Goal: Task Accomplishment & Management: Manage account settings

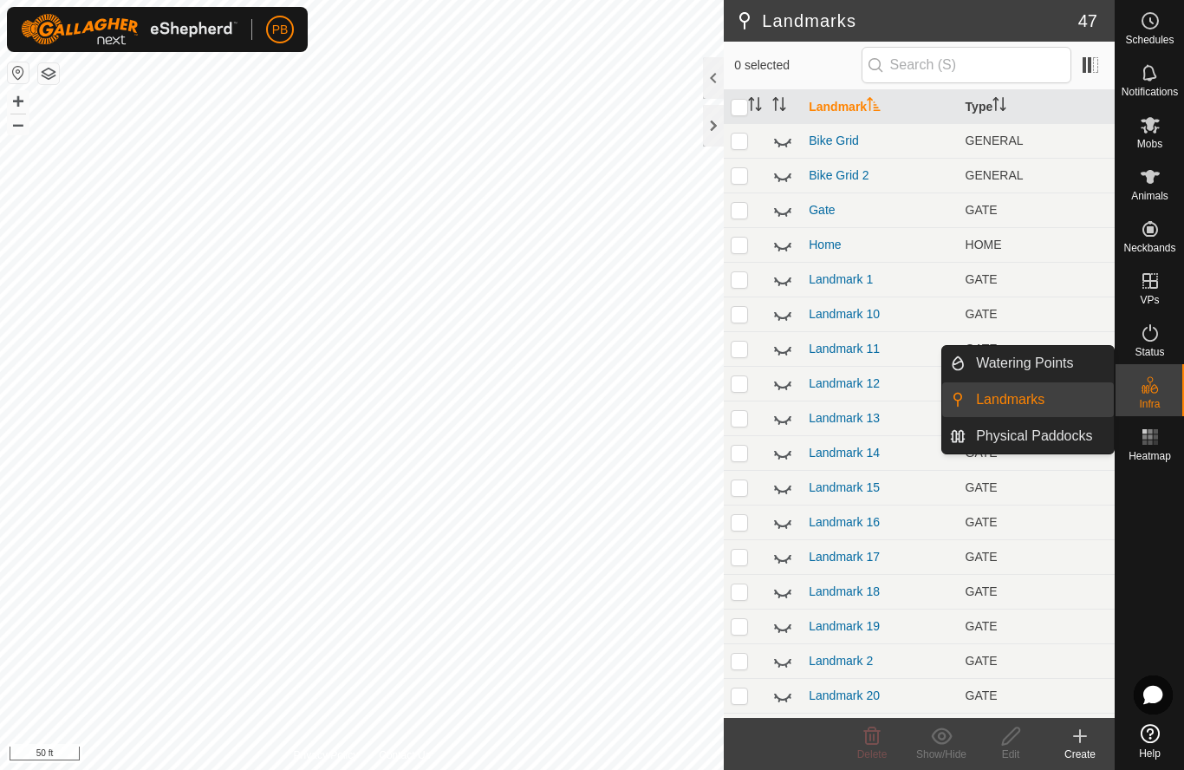
click at [1024, 439] on span "Physical Paddocks" at bounding box center [1034, 436] width 116 height 21
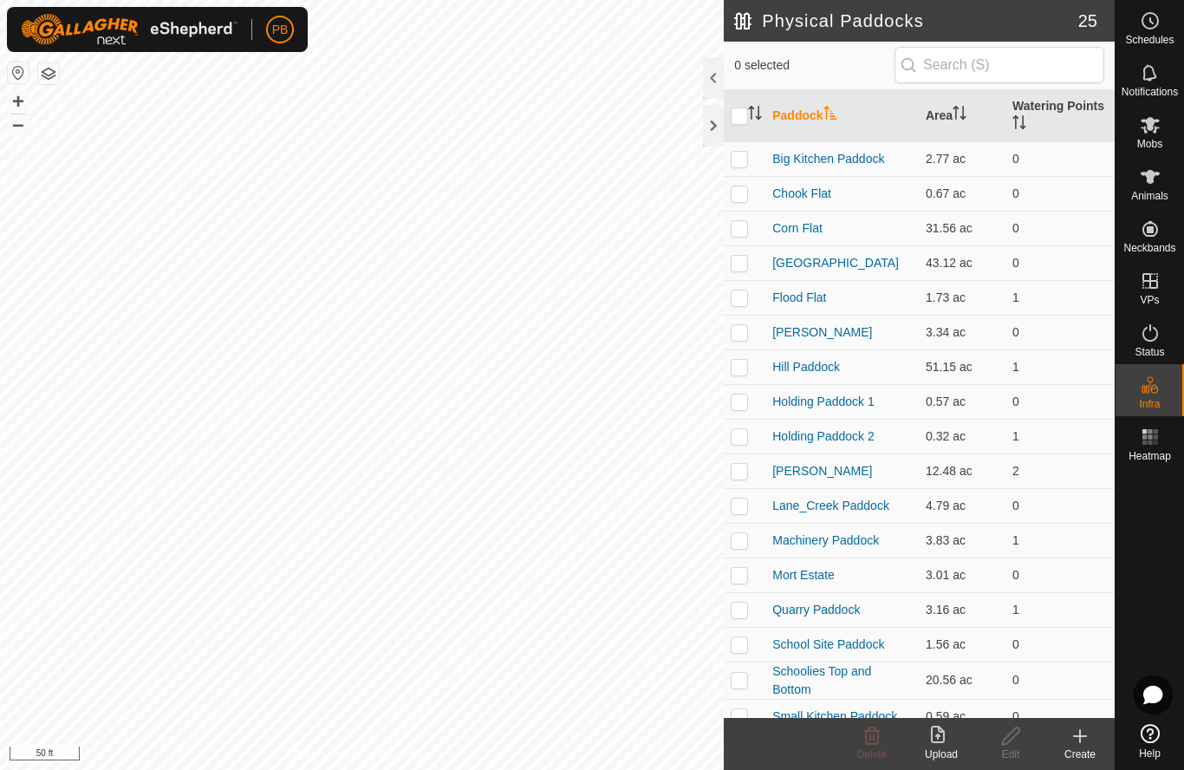
click at [836, 512] on link "Lane_Creek Paddock" at bounding box center [830, 505] width 117 height 14
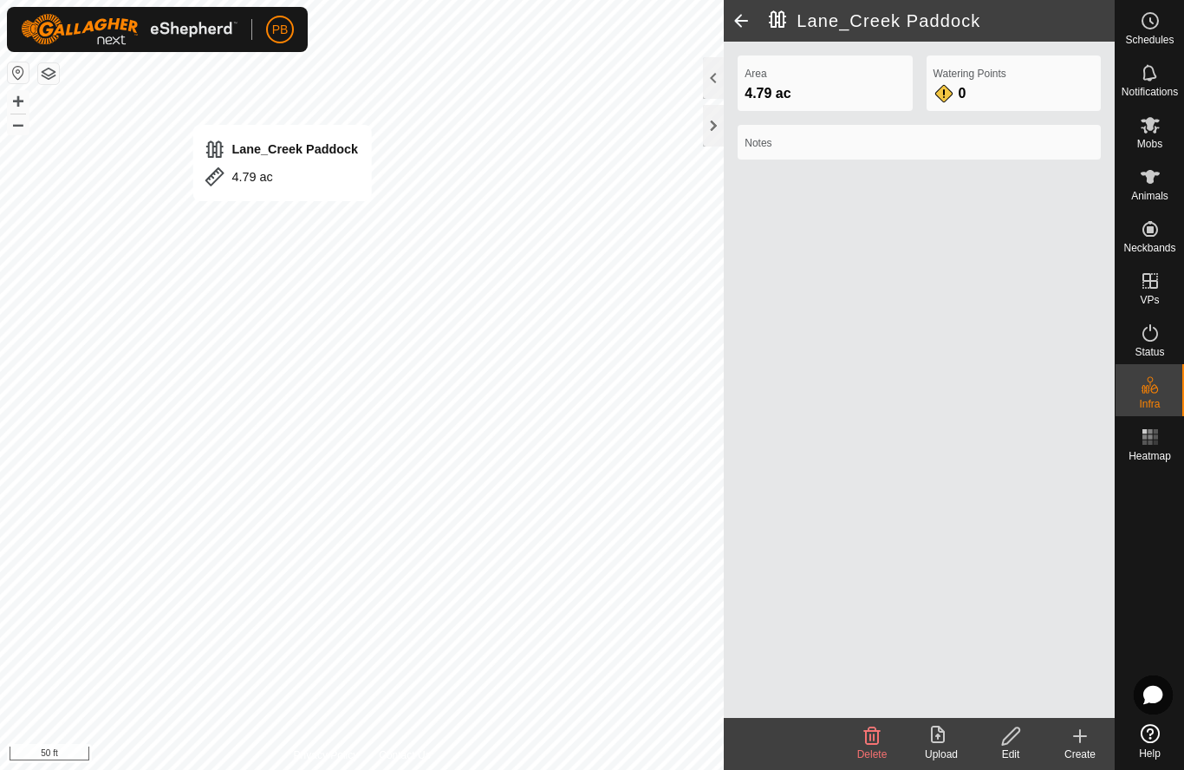
click at [1017, 745] on icon at bounding box center [1011, 735] width 22 height 21
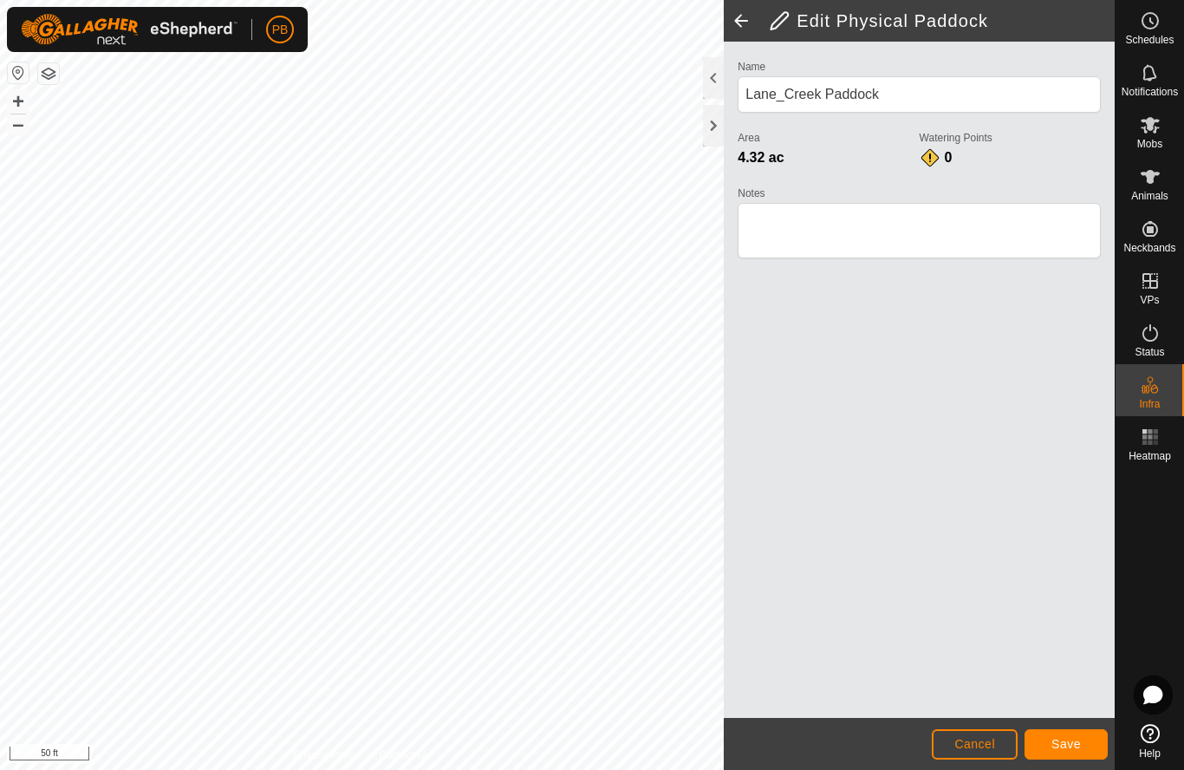
click at [988, 743] on span "Cancel" at bounding box center [974, 744] width 41 height 14
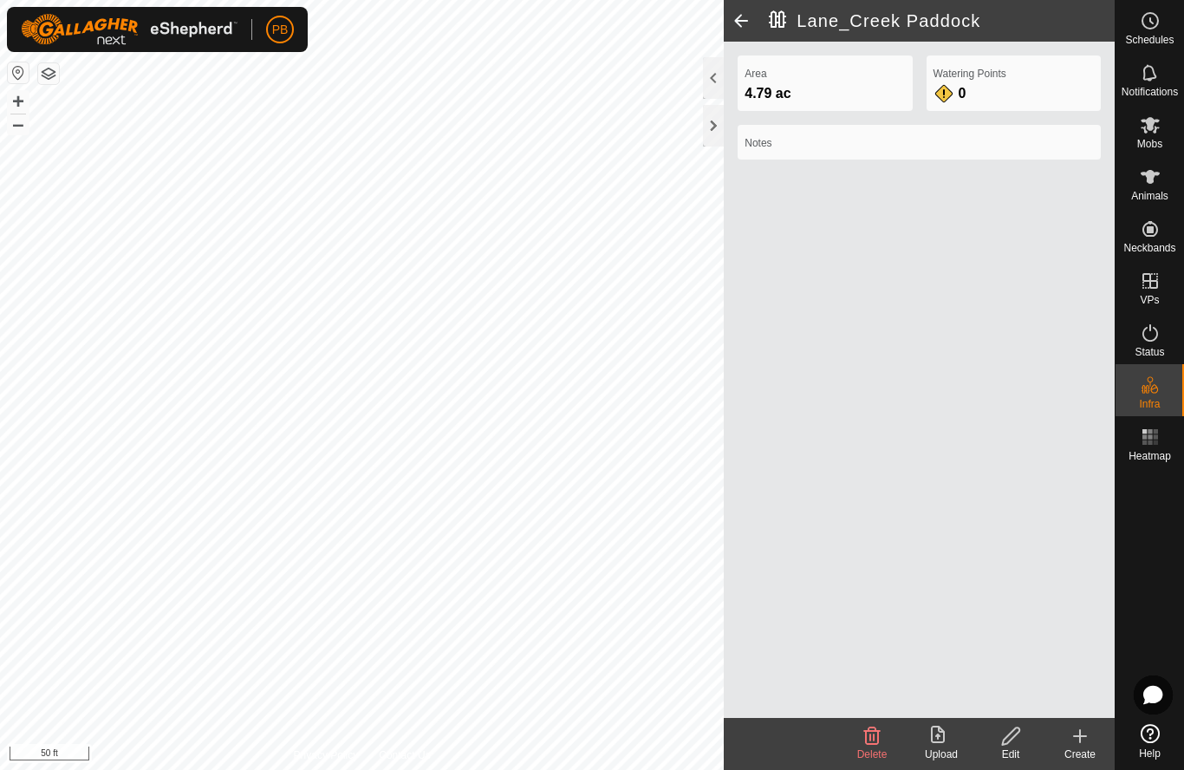
click at [1014, 738] on icon at bounding box center [1011, 735] width 22 height 21
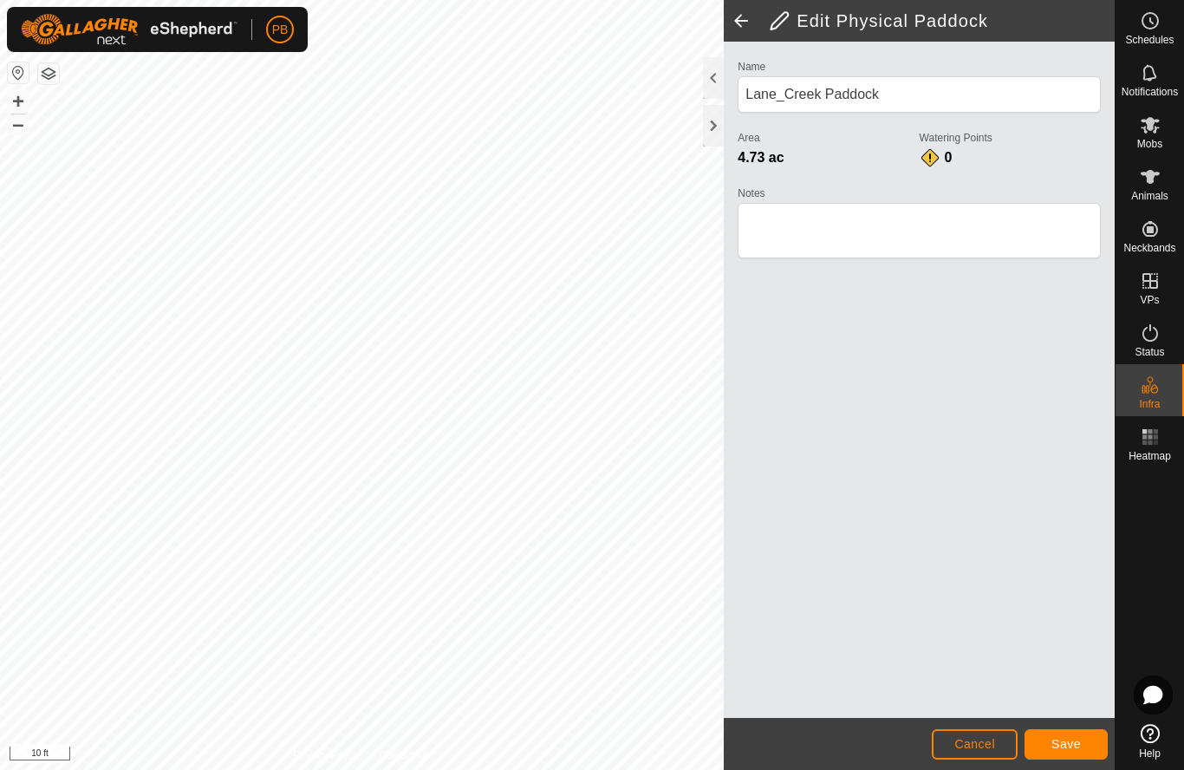
click at [1084, 741] on button "Save" at bounding box center [1065, 744] width 83 height 30
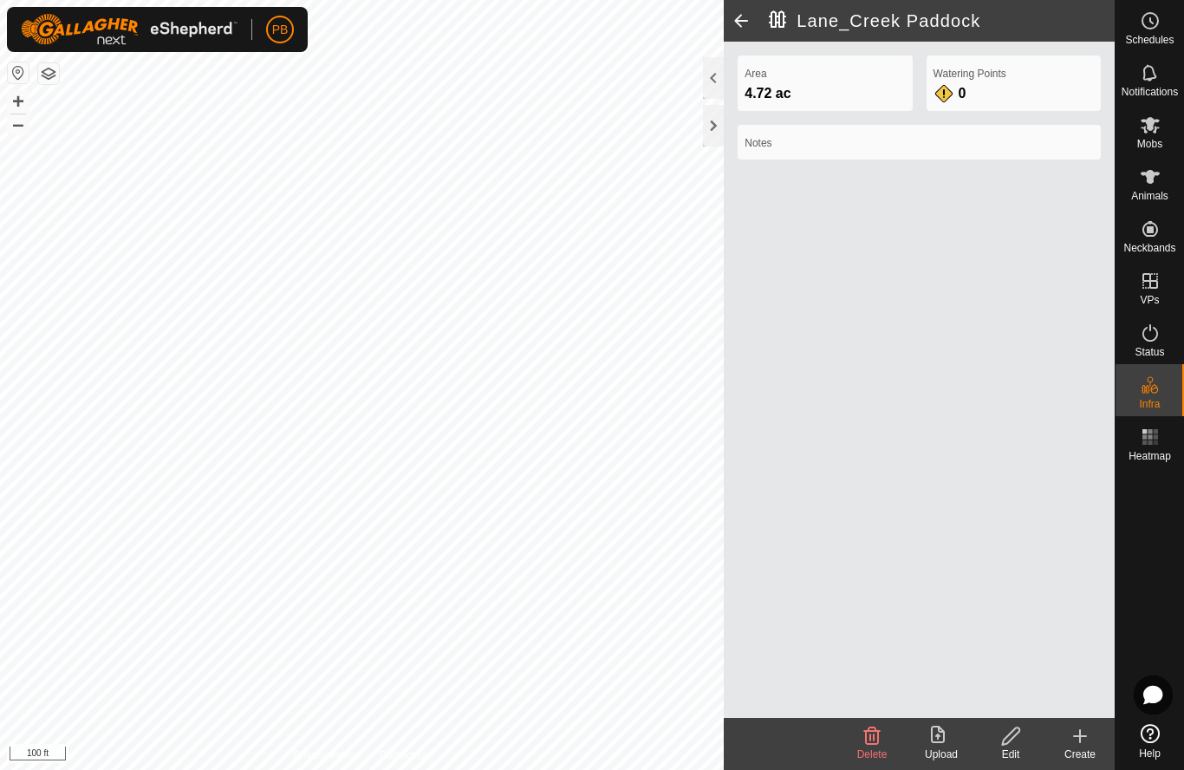
click at [736, 28] on span at bounding box center [741, 21] width 35 height 42
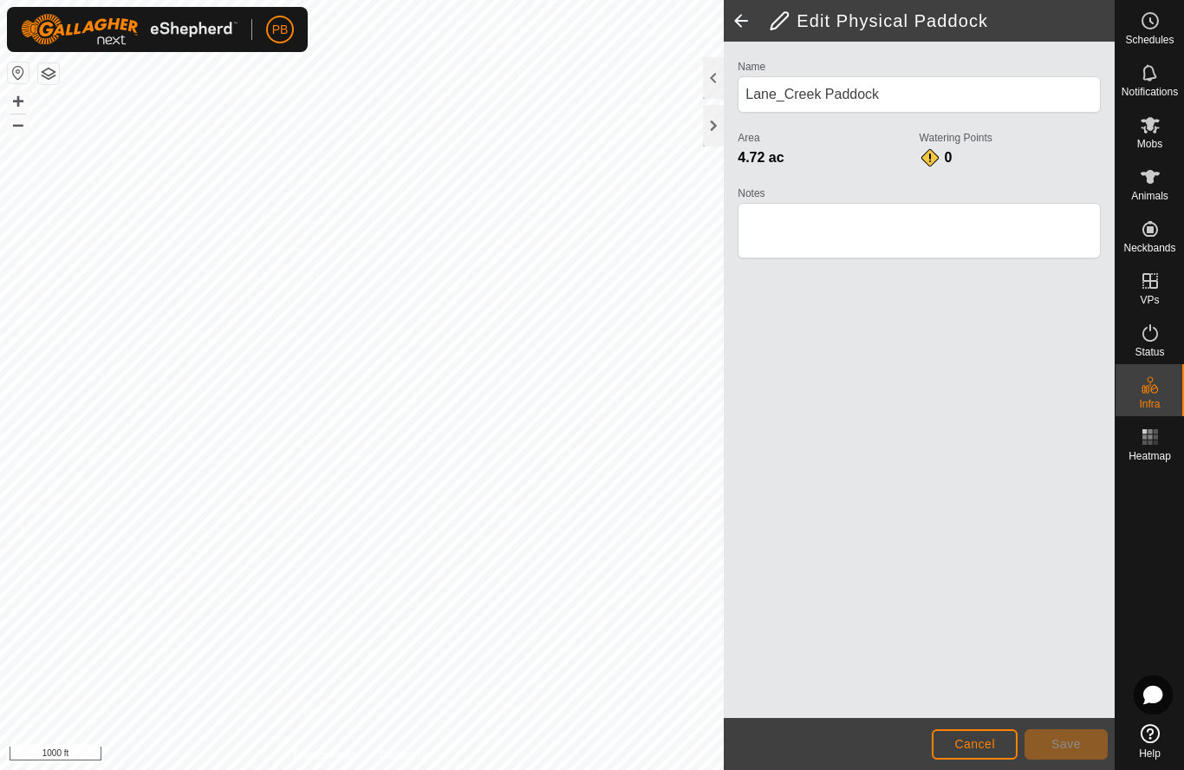
click at [992, 743] on span "Cancel" at bounding box center [974, 744] width 41 height 14
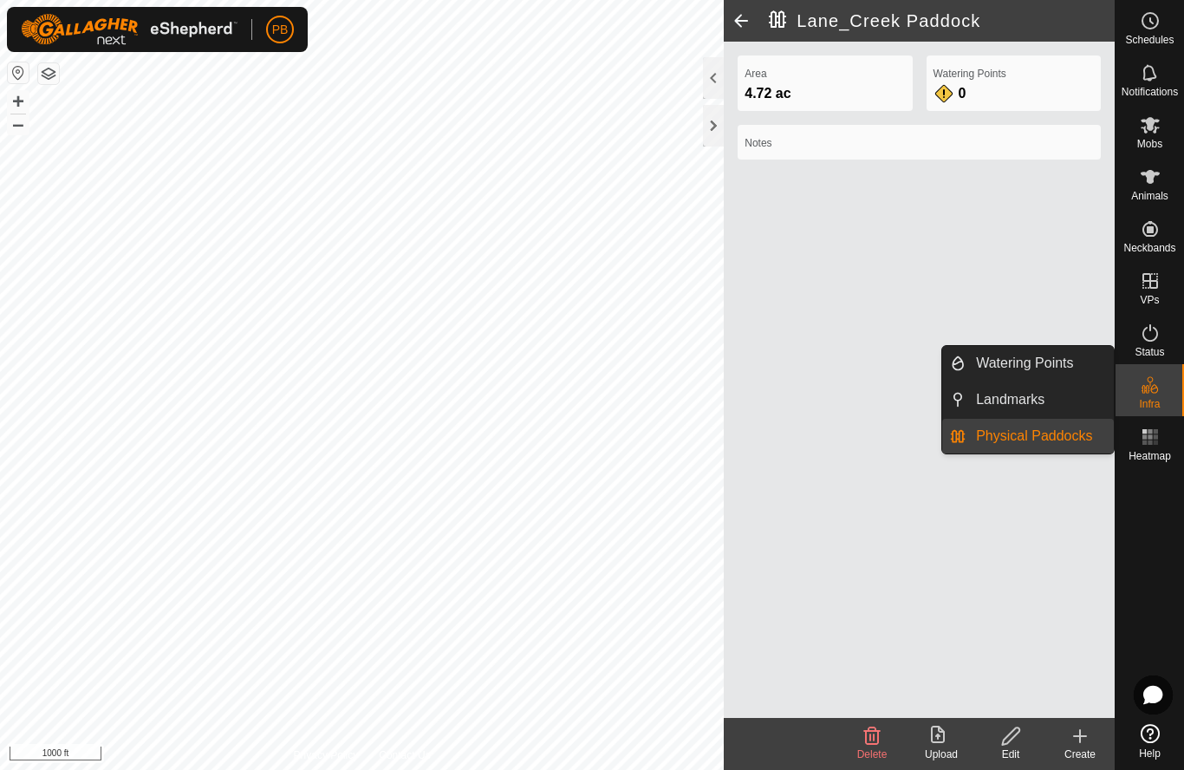
click at [1043, 441] on span "Physical Paddocks" at bounding box center [1034, 436] width 116 height 21
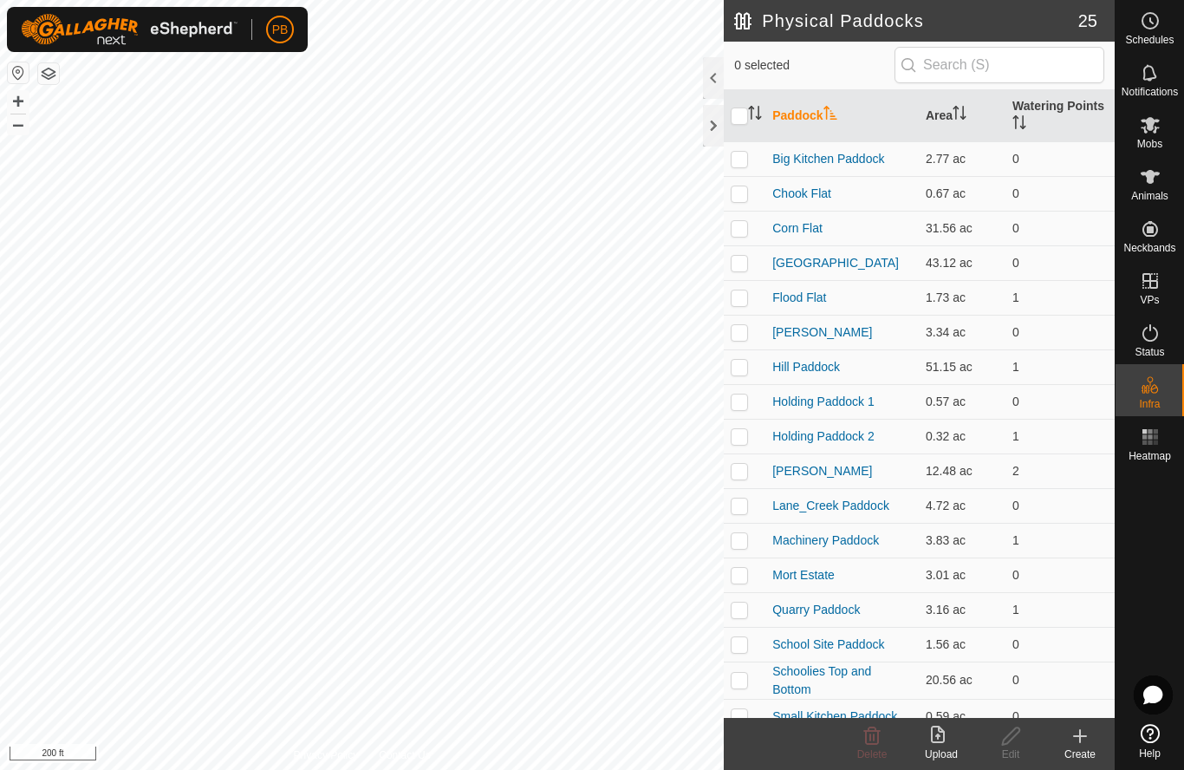
click at [738, 268] on p-checkbox at bounding box center [739, 263] width 17 height 14
click at [739, 268] on p-checkbox at bounding box center [739, 263] width 17 height 14
checkbox input "false"
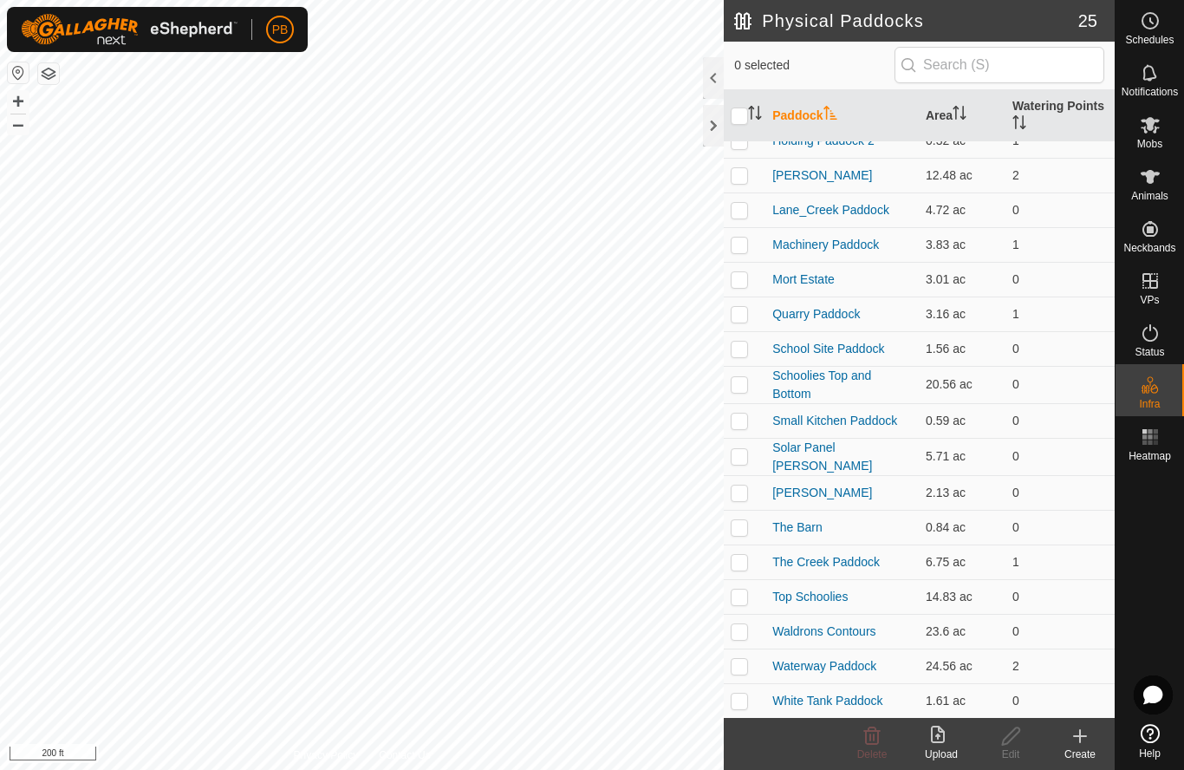
scroll to position [294, 0]
click at [739, 219] on td at bounding box center [745, 211] width 42 height 35
click at [749, 216] on td at bounding box center [745, 211] width 42 height 35
checkbox input "false"
click at [741, 562] on p-checkbox at bounding box center [739, 563] width 17 height 14
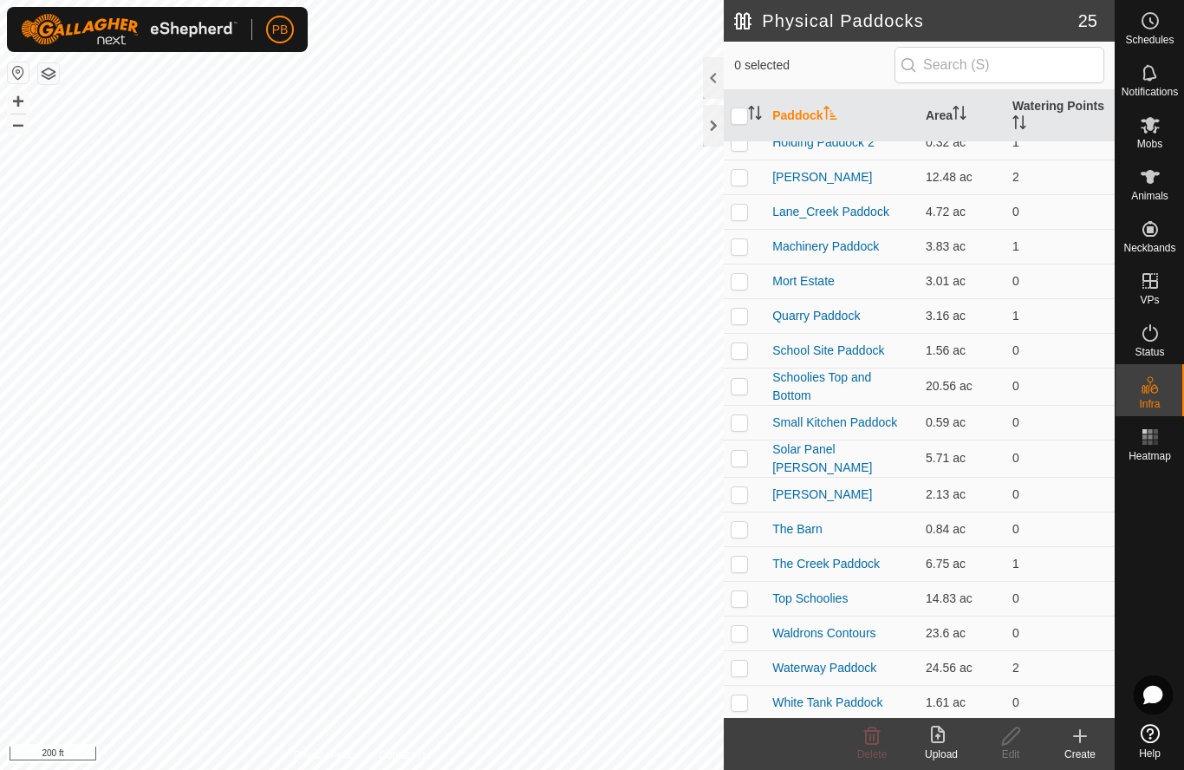
checkbox input "true"
click at [1015, 739] on icon at bounding box center [1011, 735] width 22 height 21
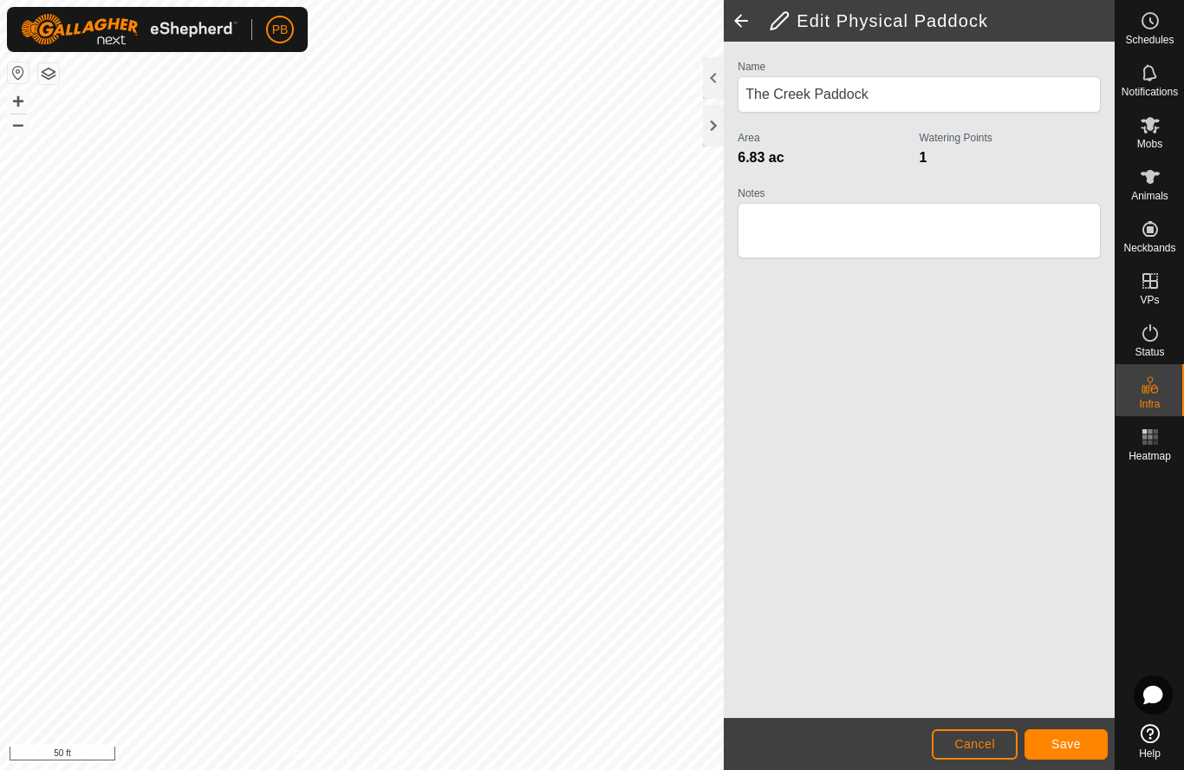
click at [1069, 749] on span "Save" at bounding box center [1065, 744] width 29 height 14
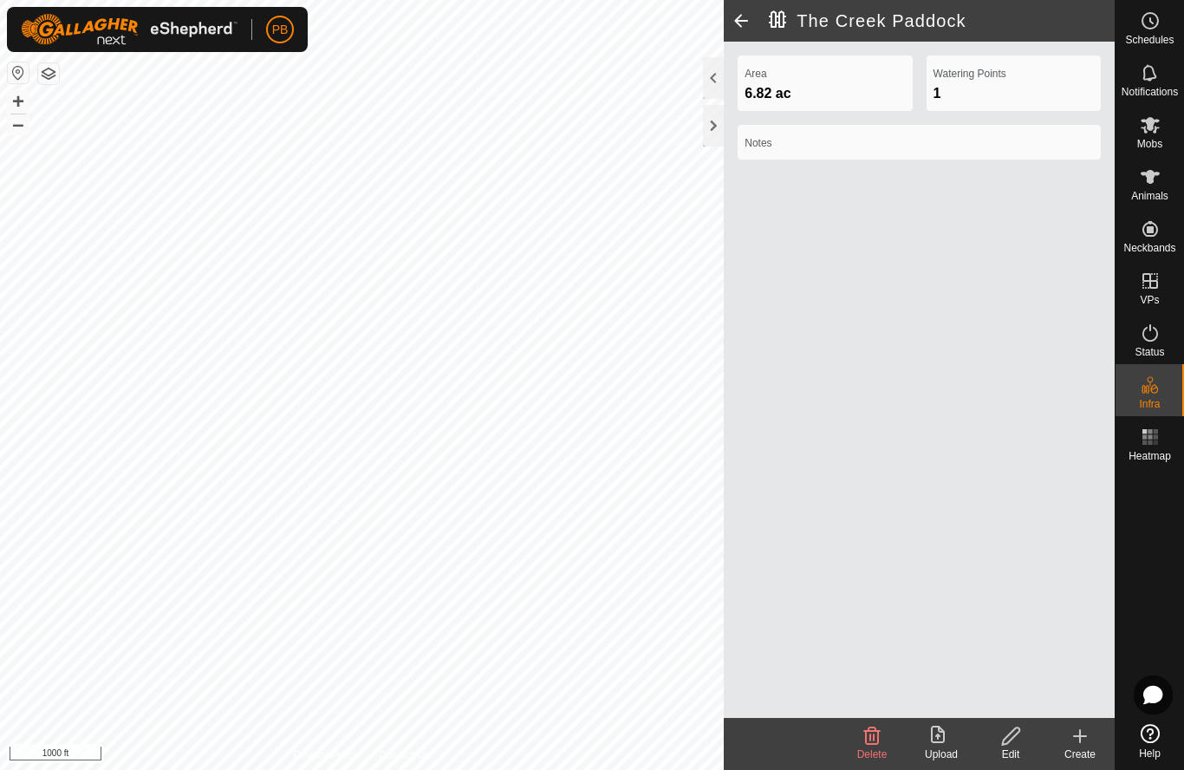
click at [739, 25] on span at bounding box center [741, 21] width 35 height 42
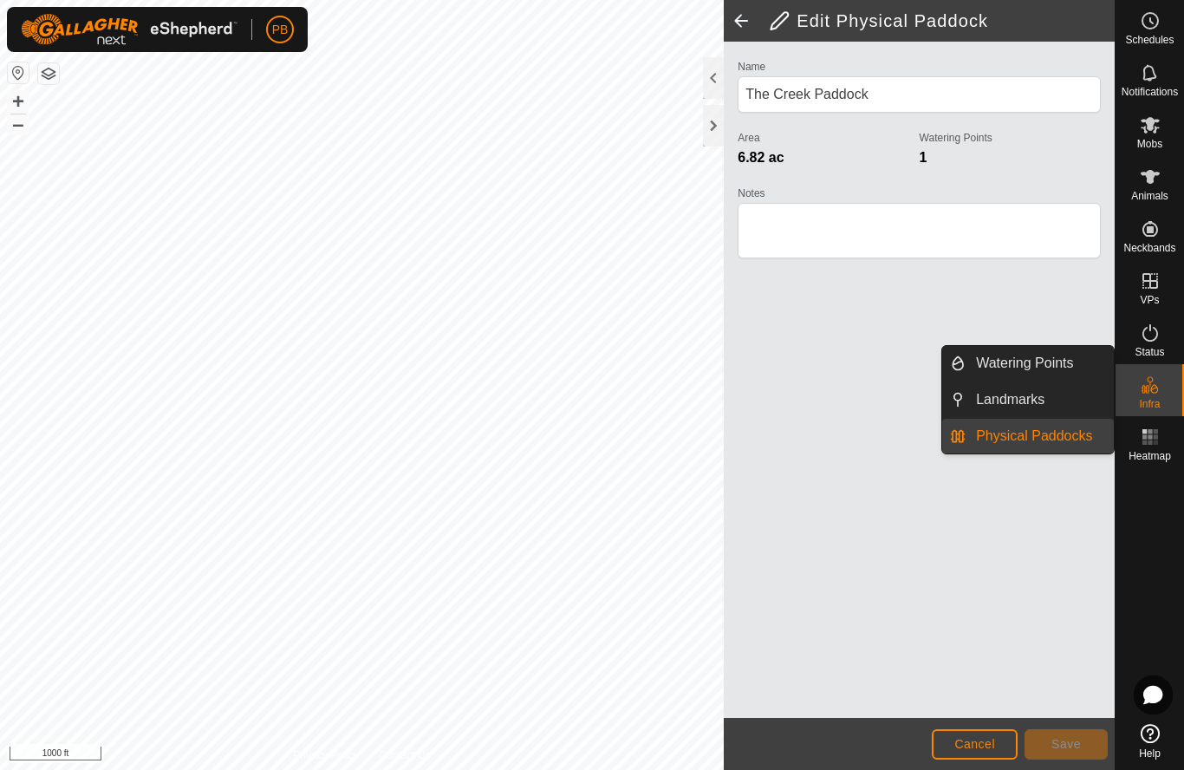
click at [1016, 439] on span "Physical Paddocks" at bounding box center [1034, 436] width 116 height 21
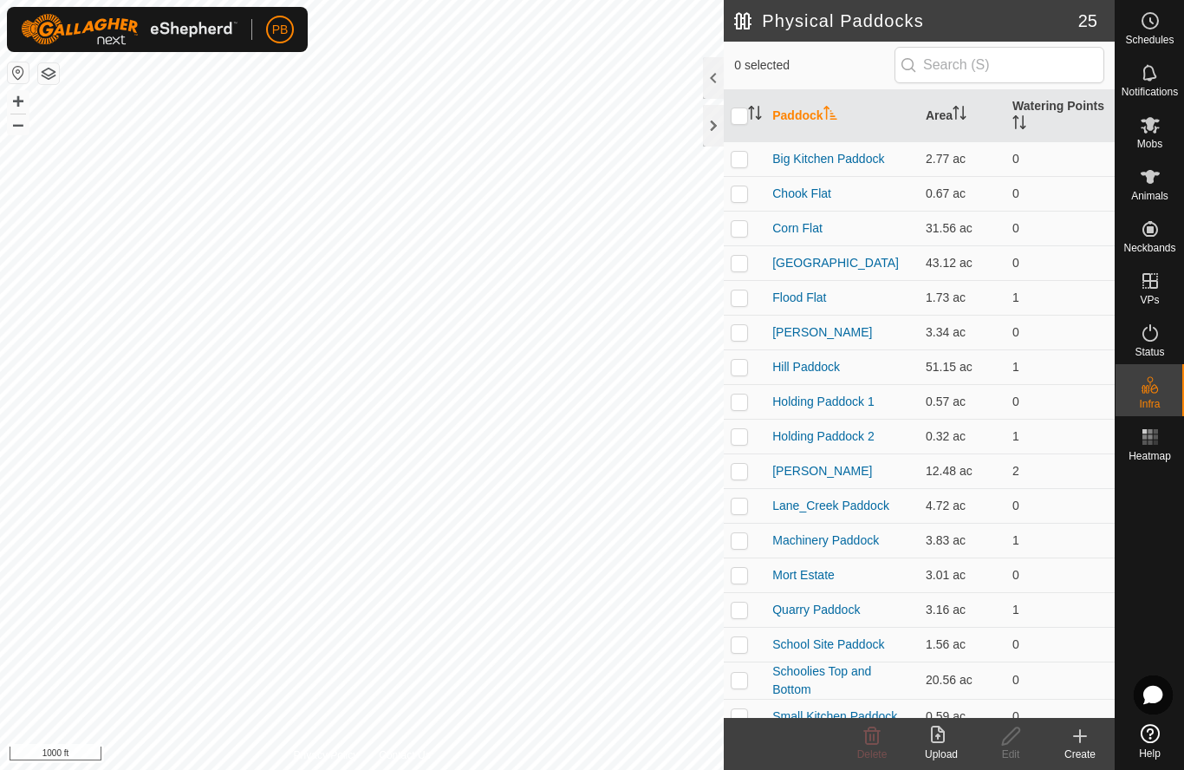
click at [739, 271] on td at bounding box center [745, 262] width 42 height 35
checkbox input "true"
click at [1016, 741] on icon at bounding box center [1011, 735] width 22 height 21
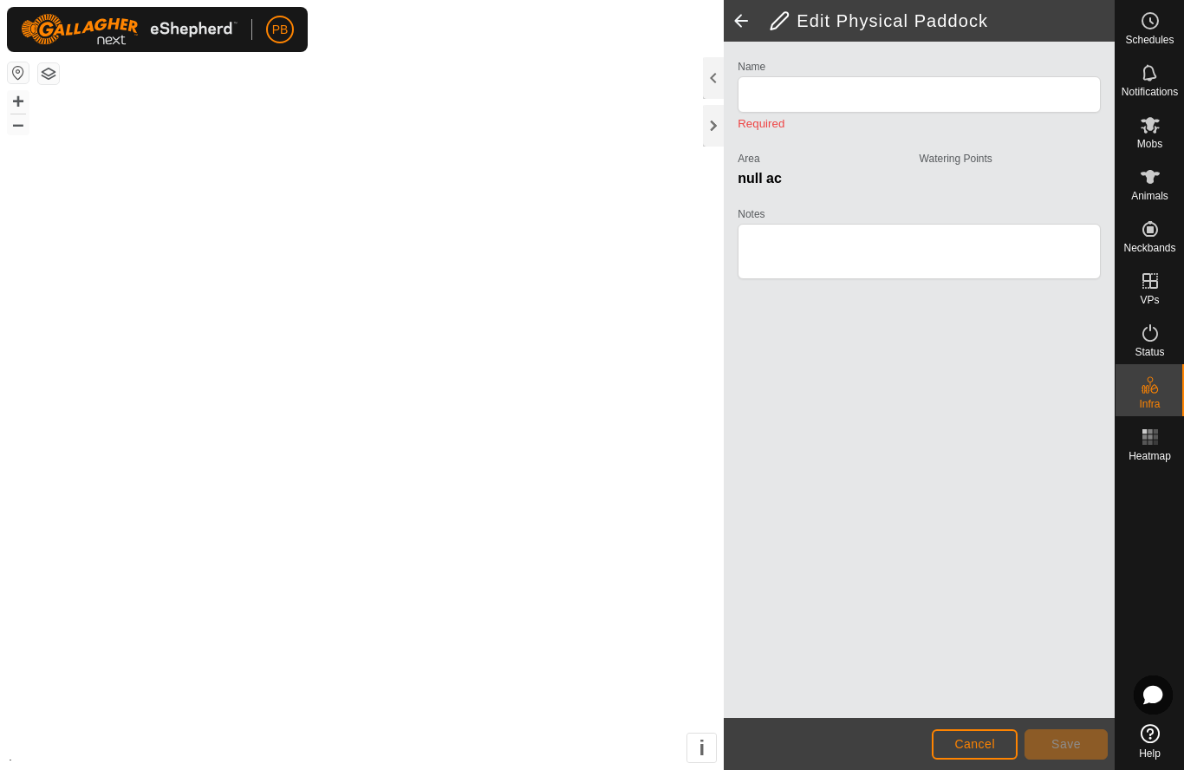
type input "[GEOGRAPHIC_DATA]"
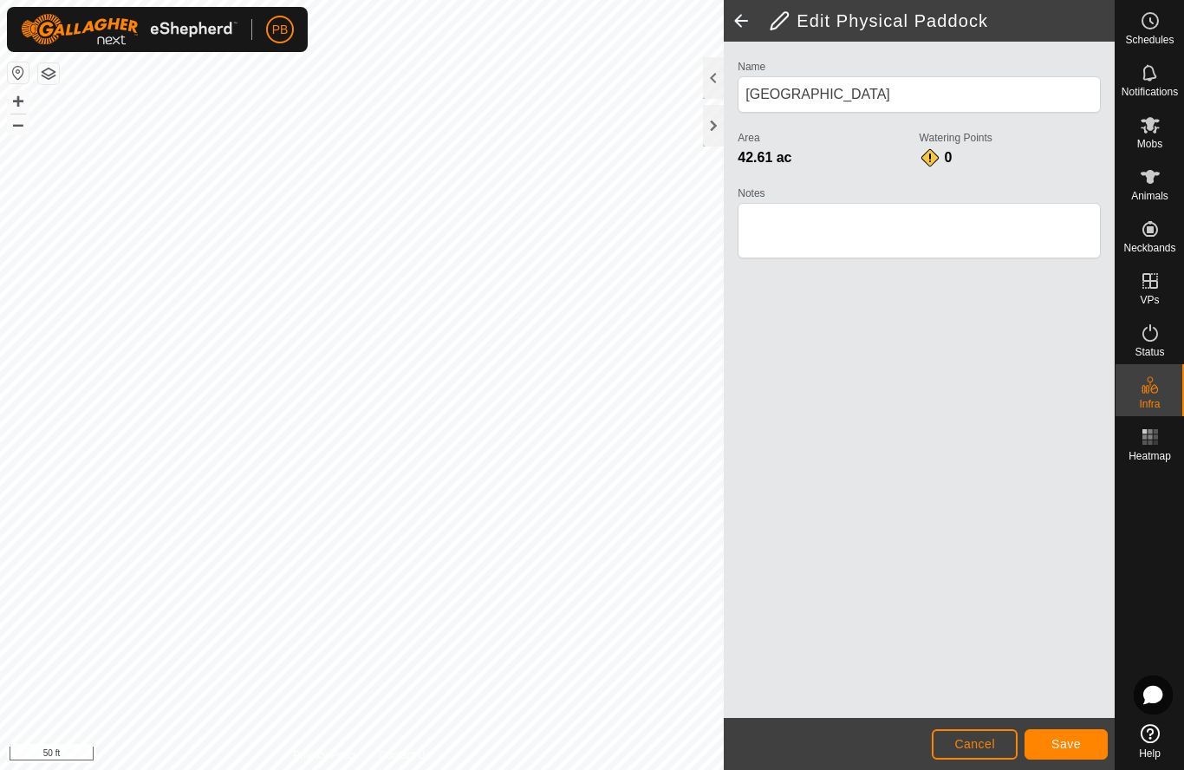
click at [1055, 731] on button "Save" at bounding box center [1065, 744] width 83 height 30
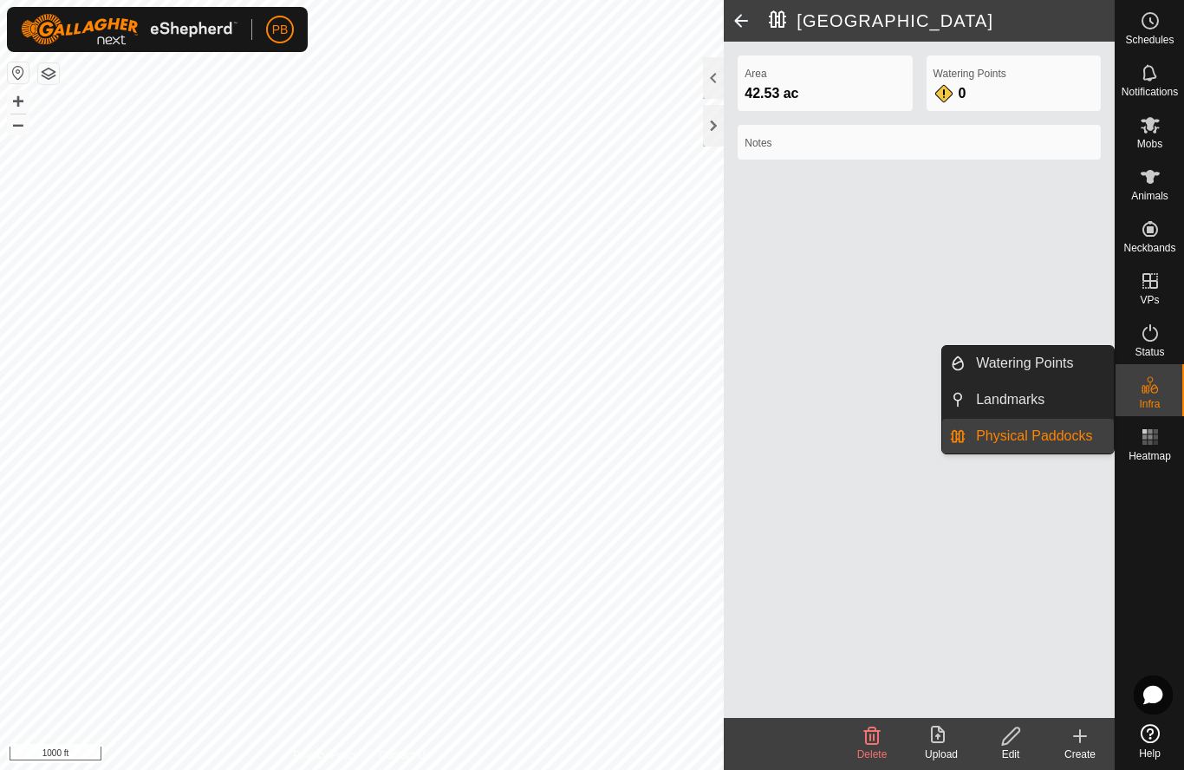
click at [1028, 401] on span "Landmarks" at bounding box center [1010, 399] width 68 height 21
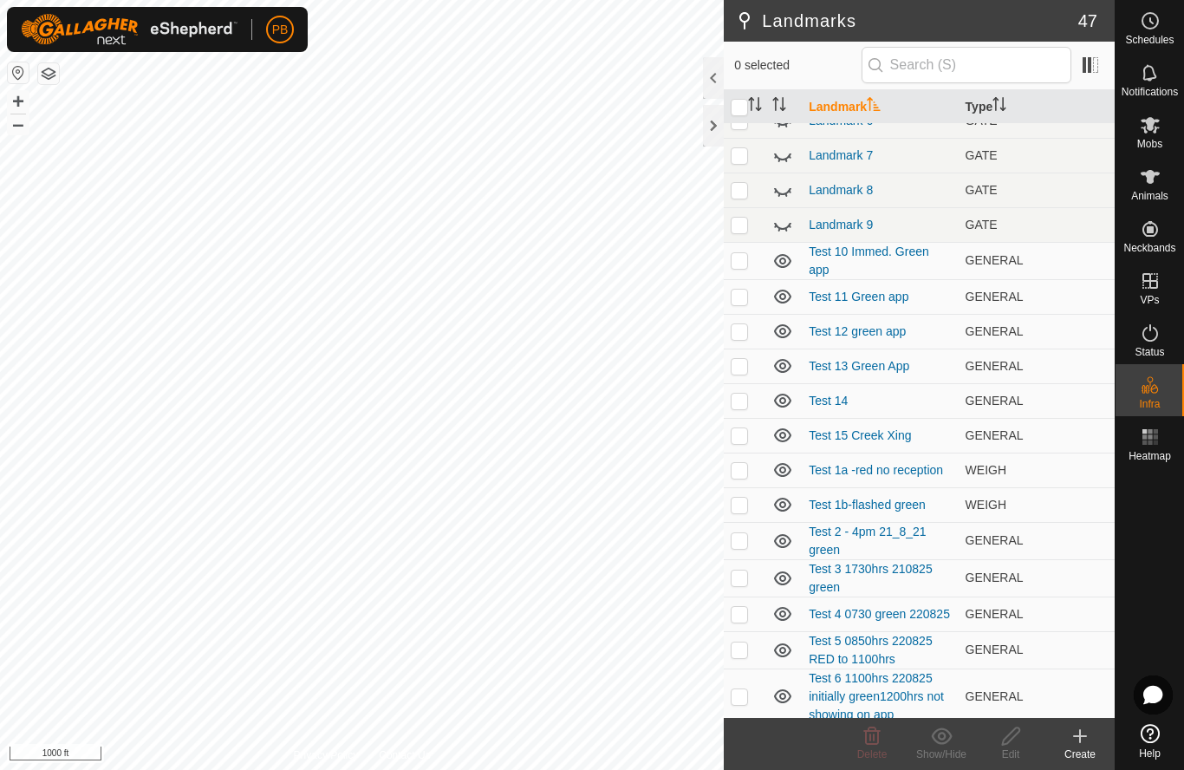
scroll to position [957, 0]
click at [743, 439] on p-checkbox at bounding box center [739, 434] width 17 height 14
checkbox input "true"
click at [1019, 737] on icon at bounding box center [1011, 735] width 22 height 21
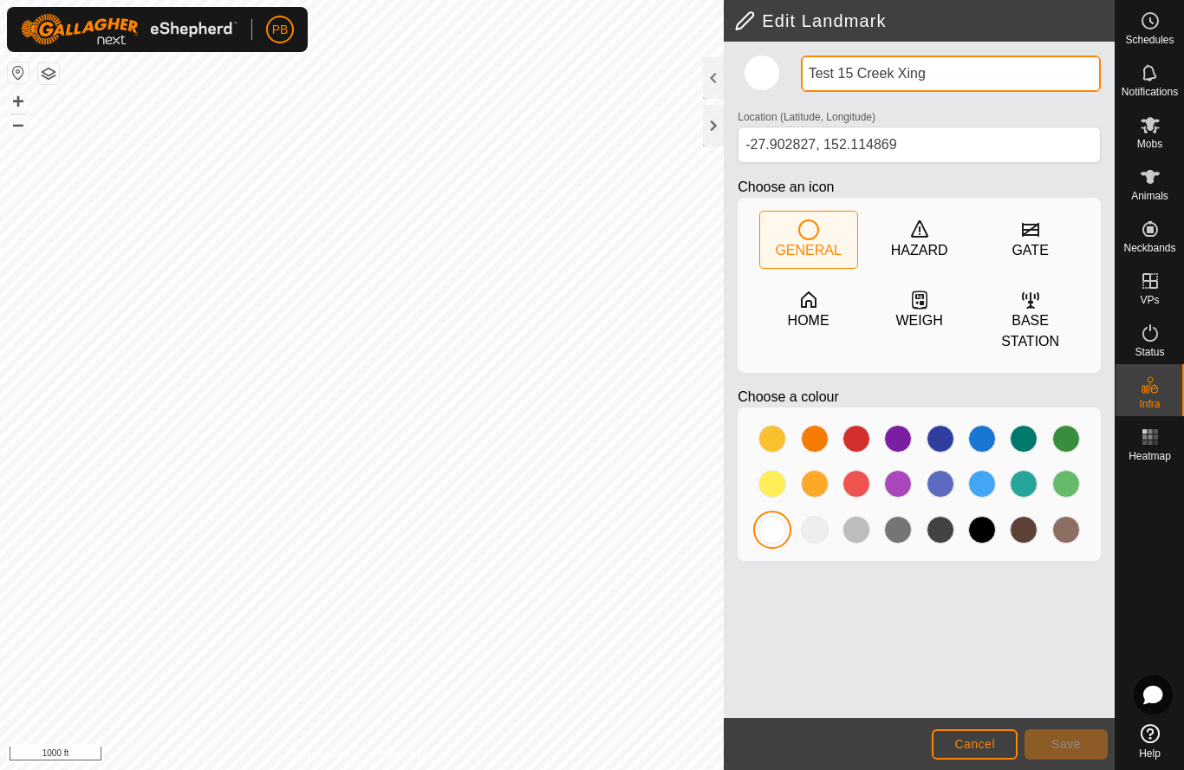
click at [971, 68] on input "Test 15 Creek Xing" at bounding box center [951, 73] width 300 height 36
type input "Test 15 Creek Xing. Green app"
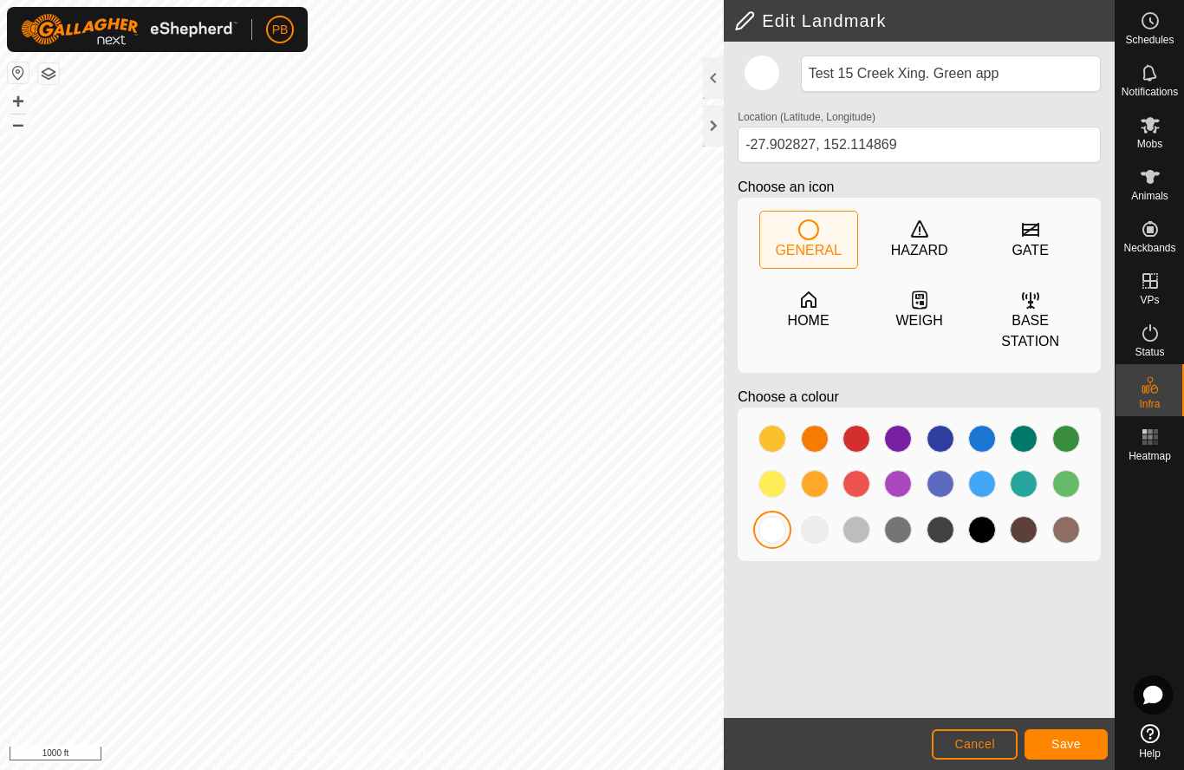
click at [1088, 742] on button "Save" at bounding box center [1065, 744] width 83 height 30
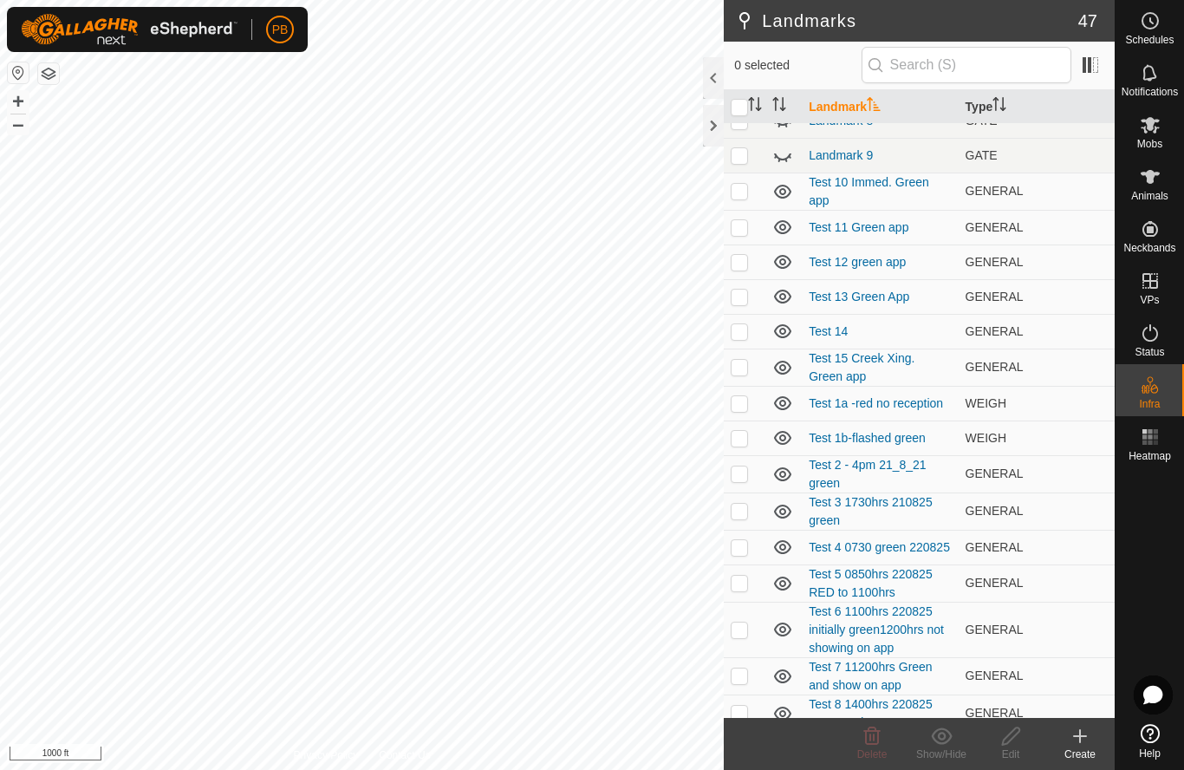
scroll to position [1027, 0]
click at [742, 367] on p-checkbox at bounding box center [739, 365] width 17 height 14
checkbox input "true"
click at [739, 335] on p-checkbox at bounding box center [739, 329] width 17 height 14
checkbox input "true"
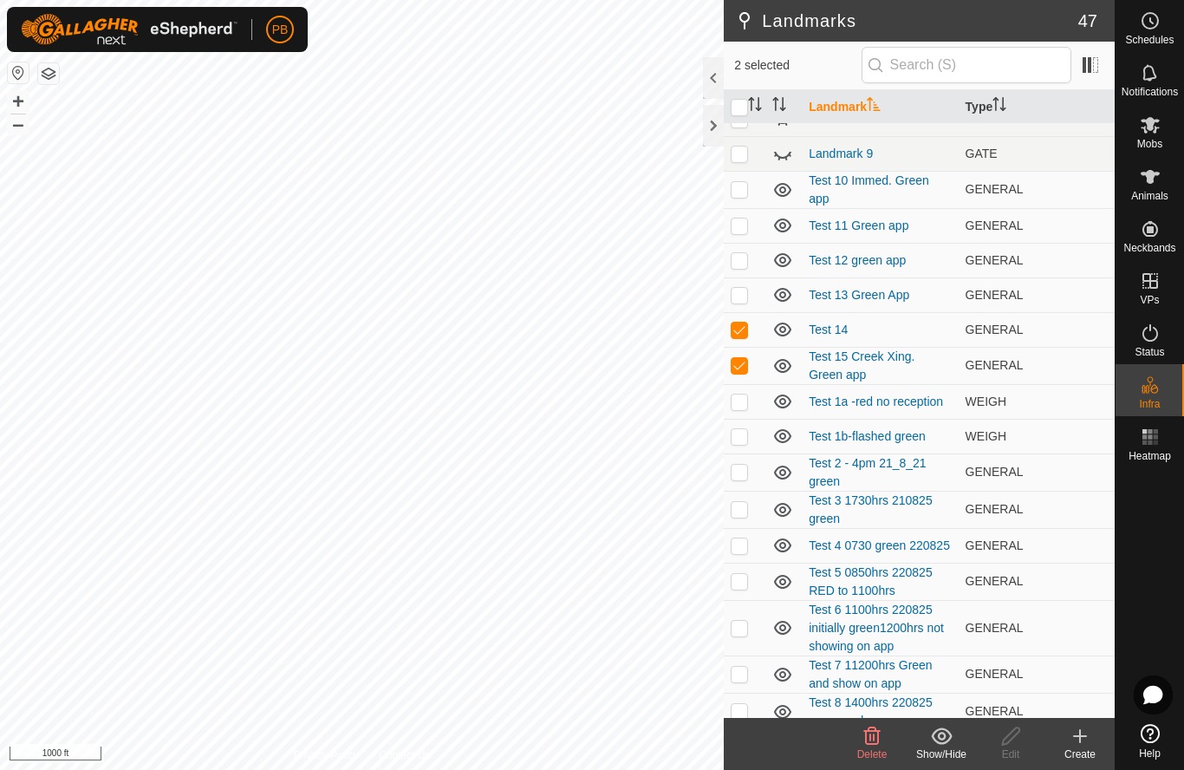
click at [744, 372] on p-checkbox at bounding box center [739, 365] width 17 height 14
checkbox input "false"
click at [746, 296] on p-checkbox at bounding box center [739, 295] width 17 height 14
checkbox input "true"
click at [746, 341] on td at bounding box center [745, 329] width 42 height 35
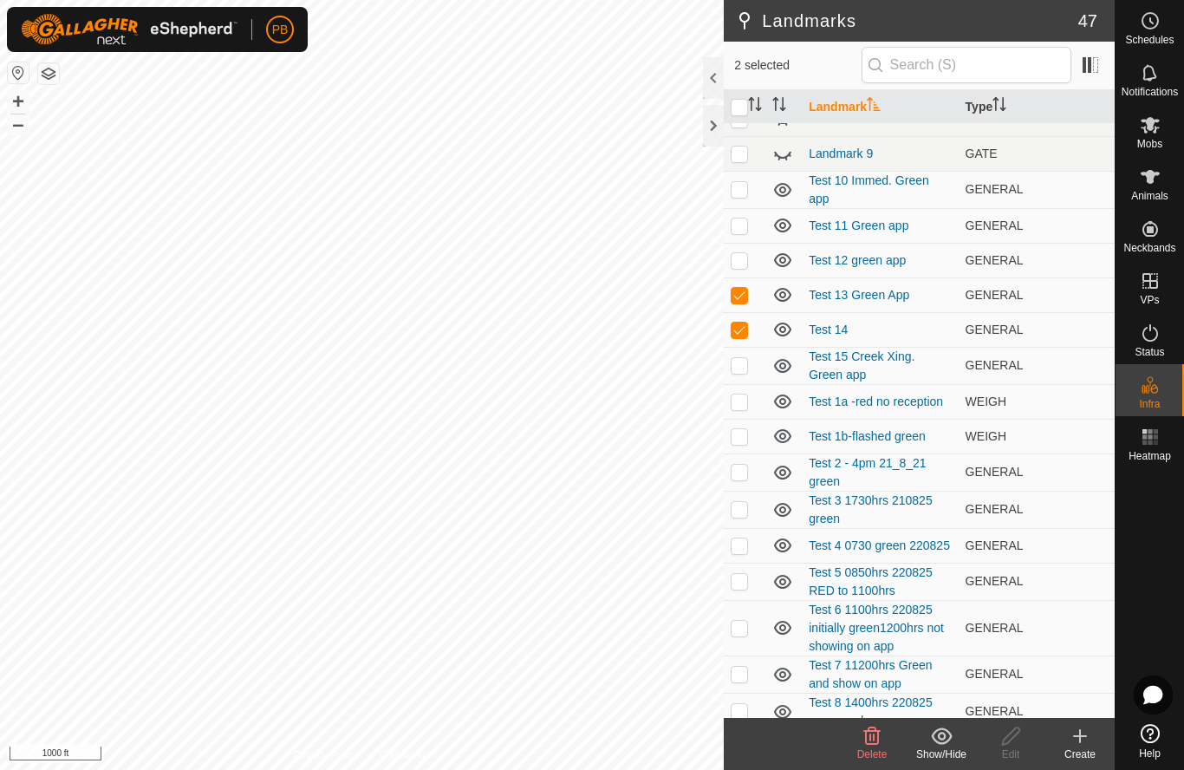
checkbox input "false"
click at [1078, 744] on icon at bounding box center [1079, 735] width 21 height 21
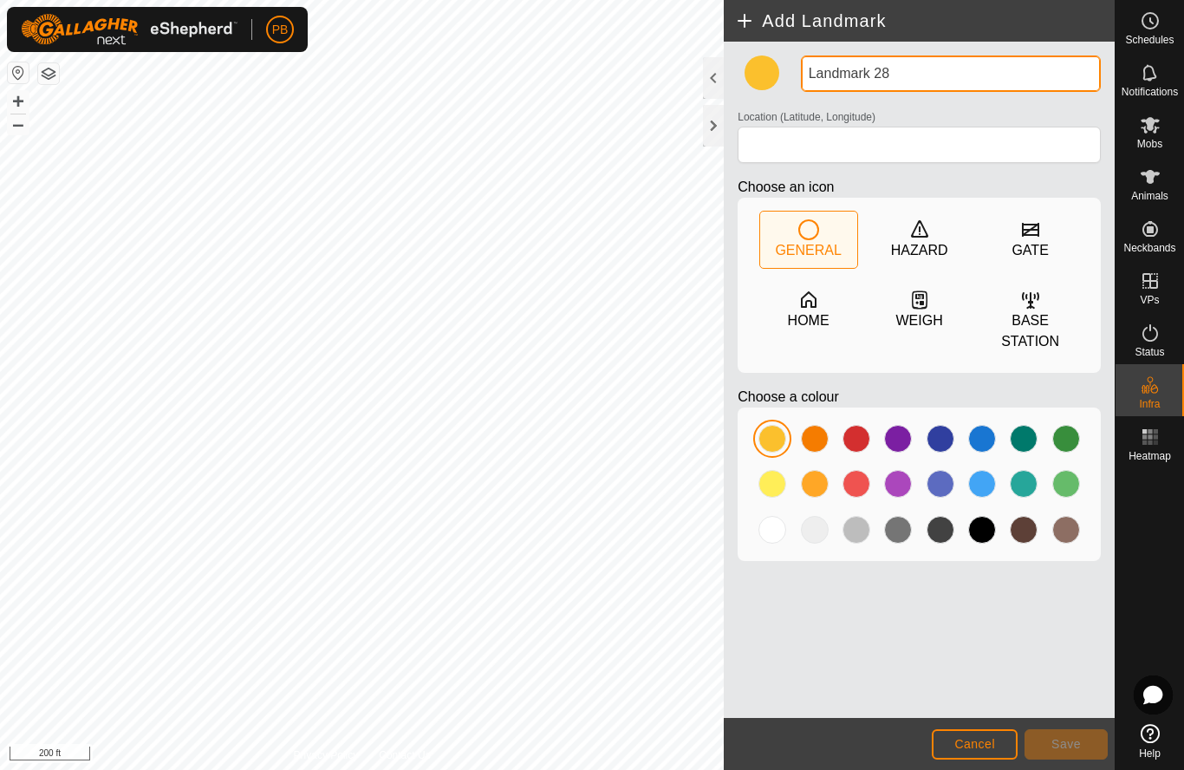
click at [904, 75] on input "Landmark 28" at bounding box center [951, 73] width 300 height 36
type input "L"
type input "Test 16"
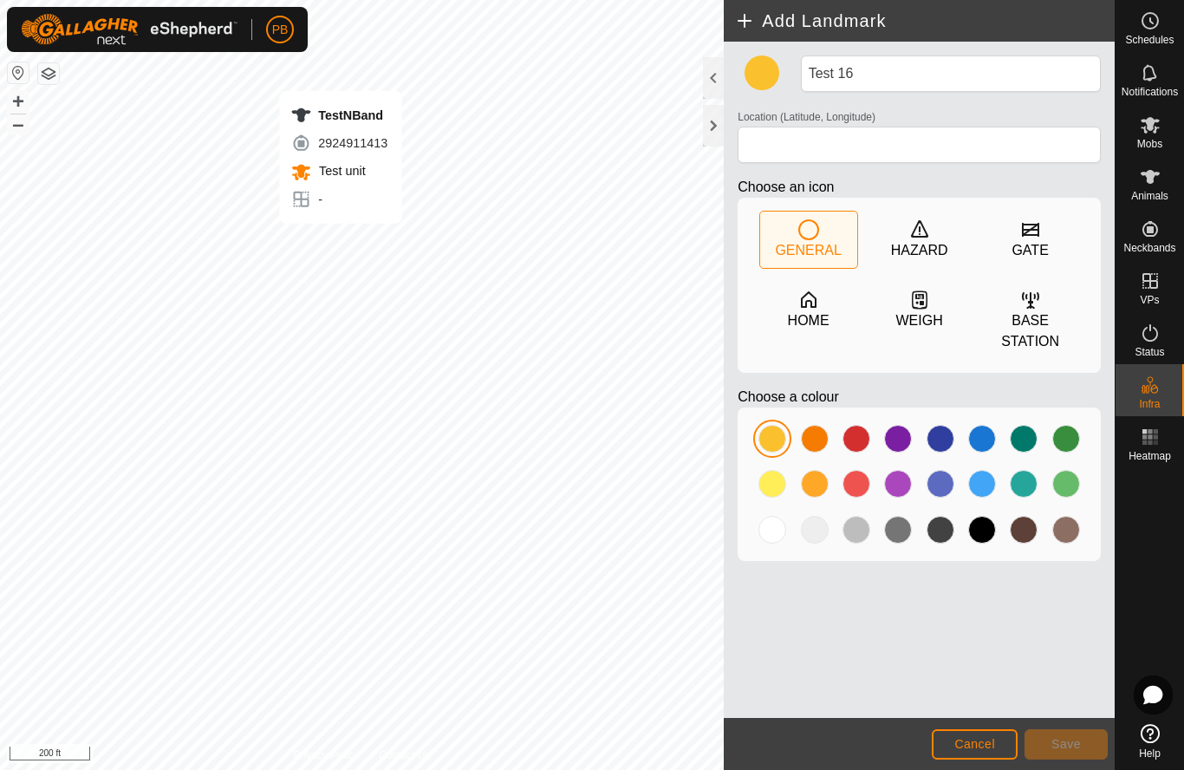
type input "-27.904398, 152.118852"
click at [773, 534] on div at bounding box center [772, 530] width 28 height 28
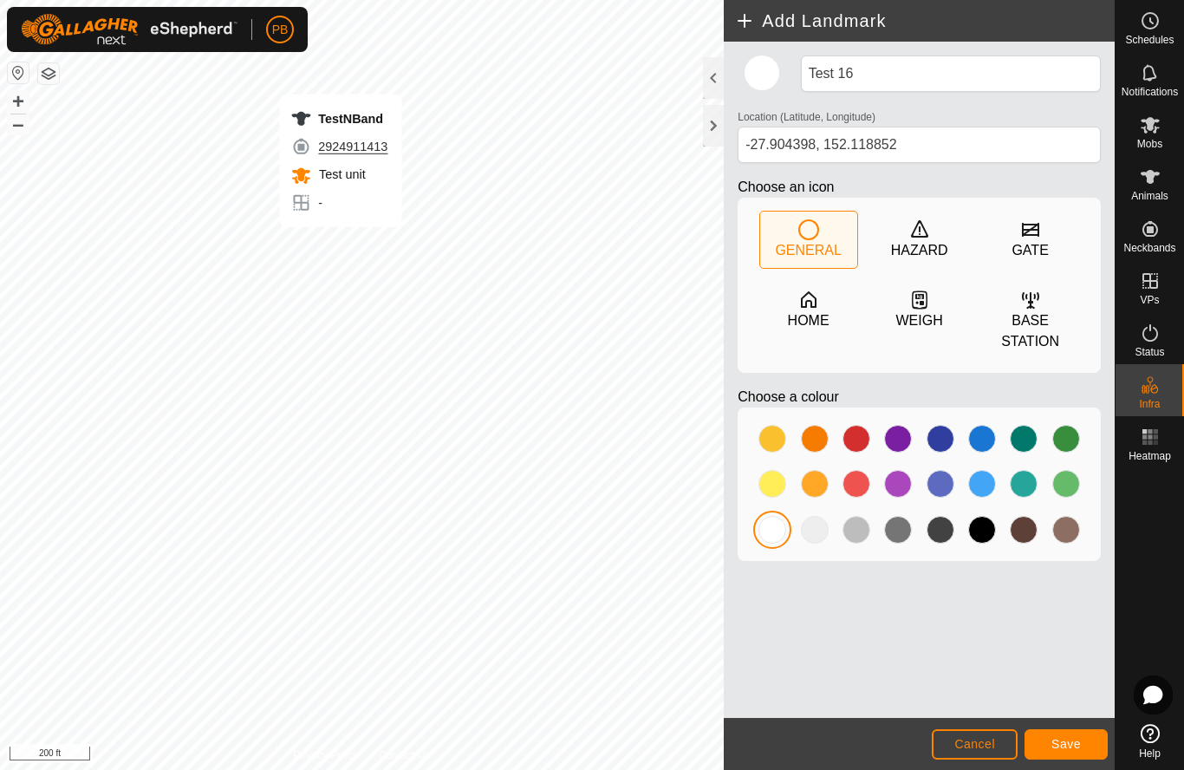
click at [1073, 746] on span "Save" at bounding box center [1065, 744] width 29 height 14
